Goal: Transaction & Acquisition: Purchase product/service

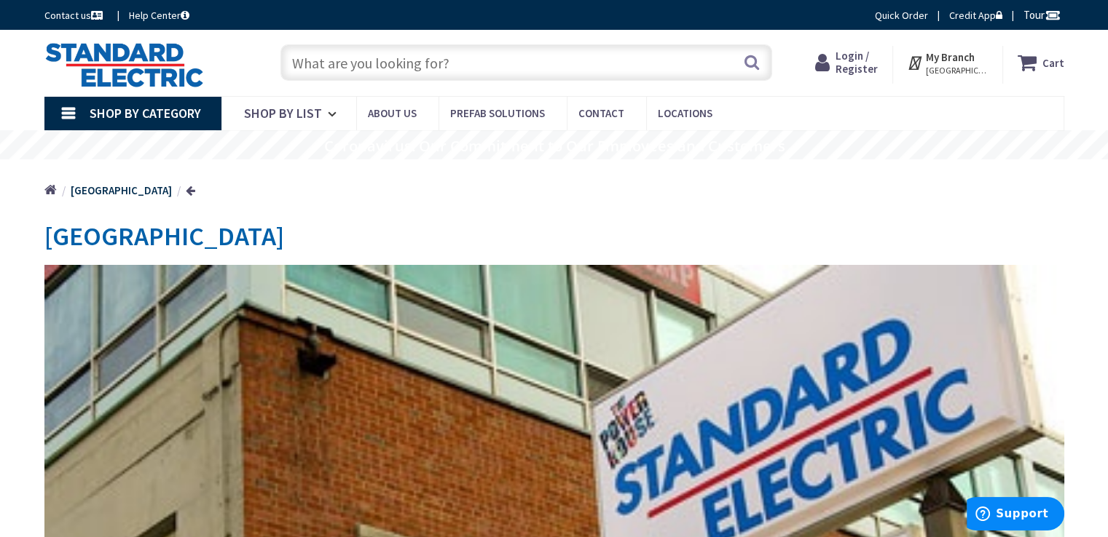
click at [334, 69] on input "text" at bounding box center [526, 62] width 492 height 36
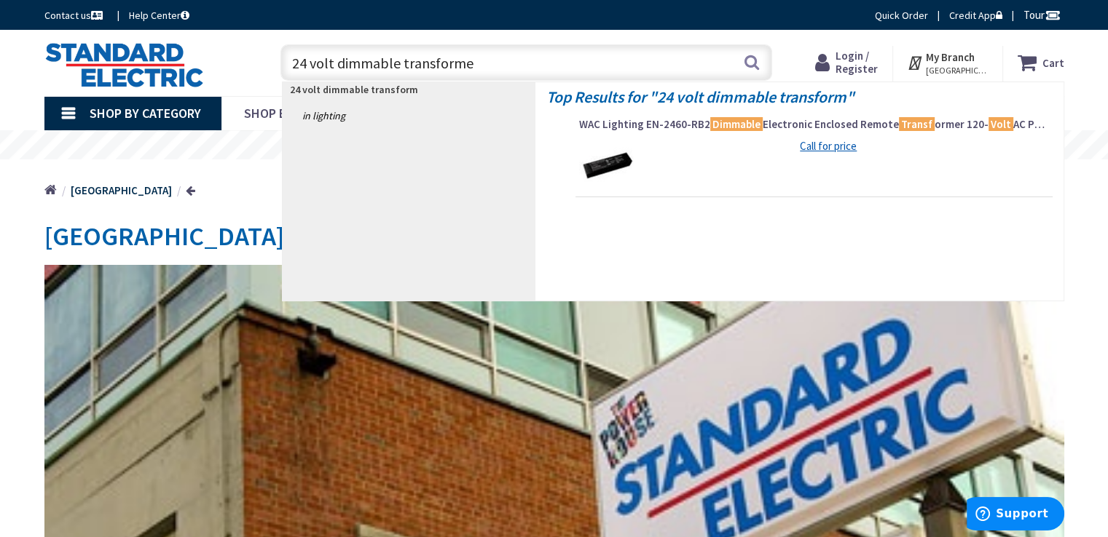
type input "24 volt dimmable transformer"
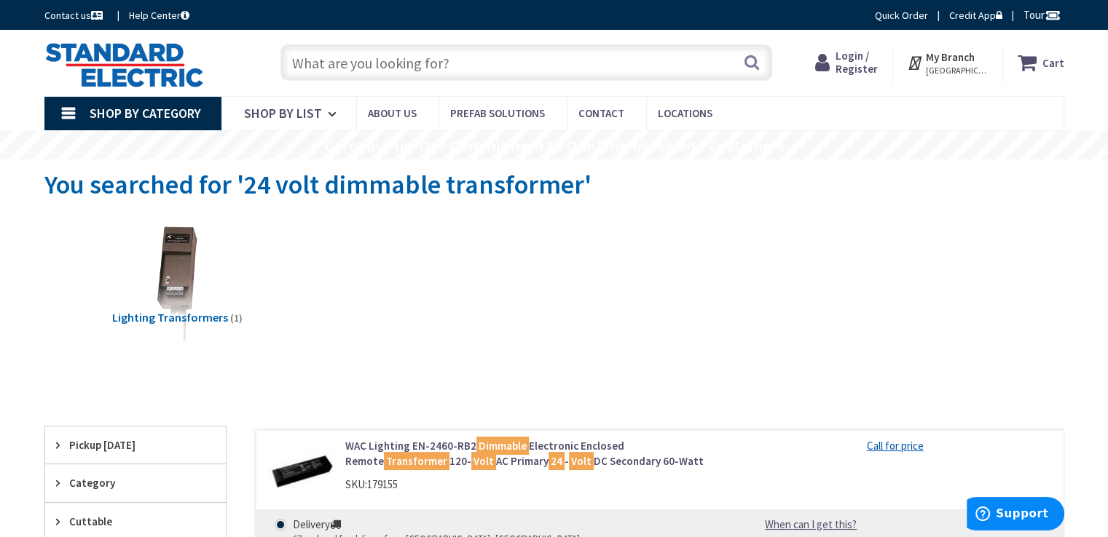
scroll to position [146, 0]
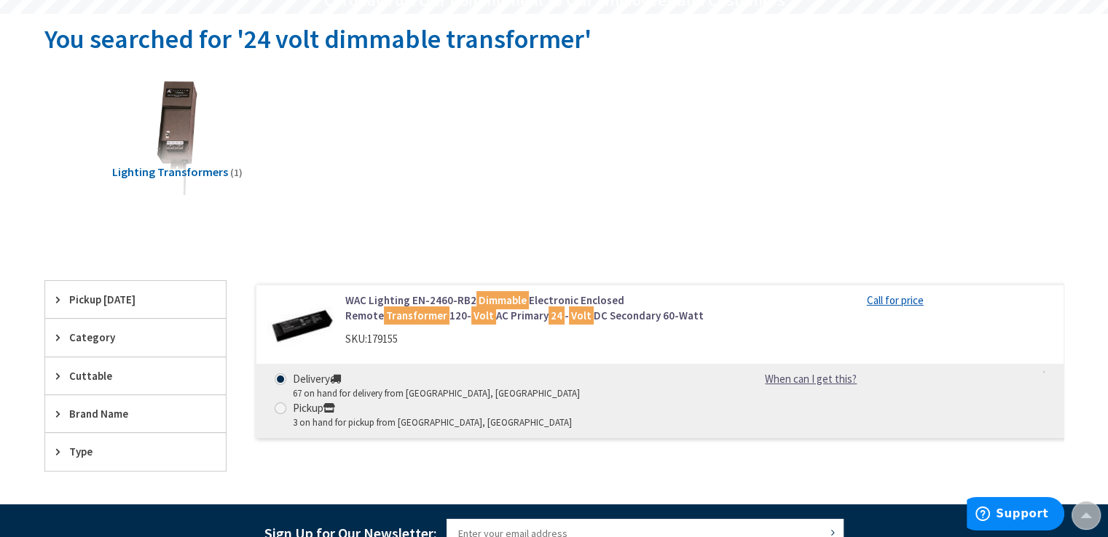
click at [291, 331] on img at bounding box center [301, 327] width 68 height 68
